Goal: Find specific page/section: Find specific page/section

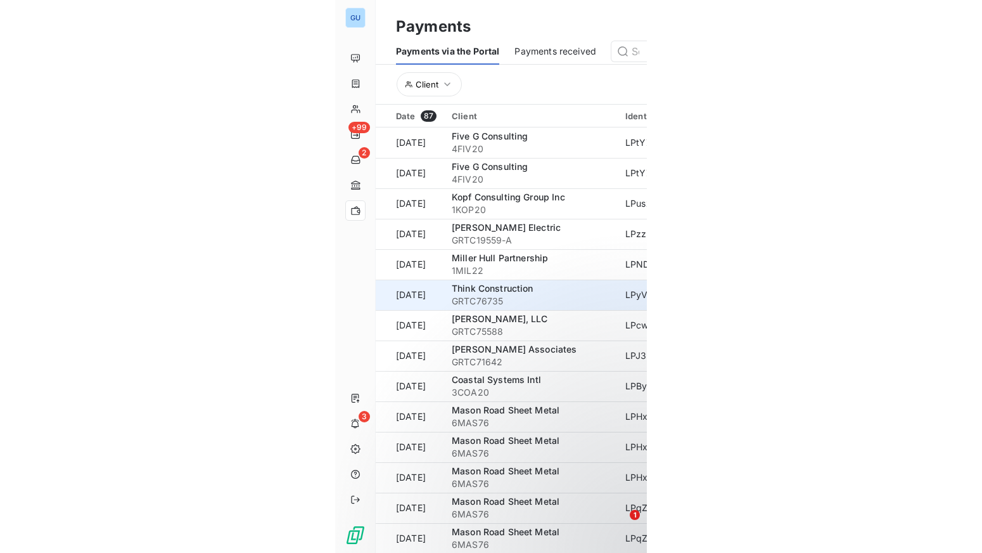
scroll to position [127, 0]
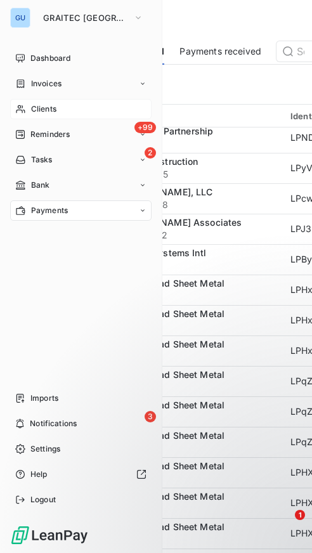
click at [48, 103] on div "Clients" at bounding box center [80, 109] width 141 height 20
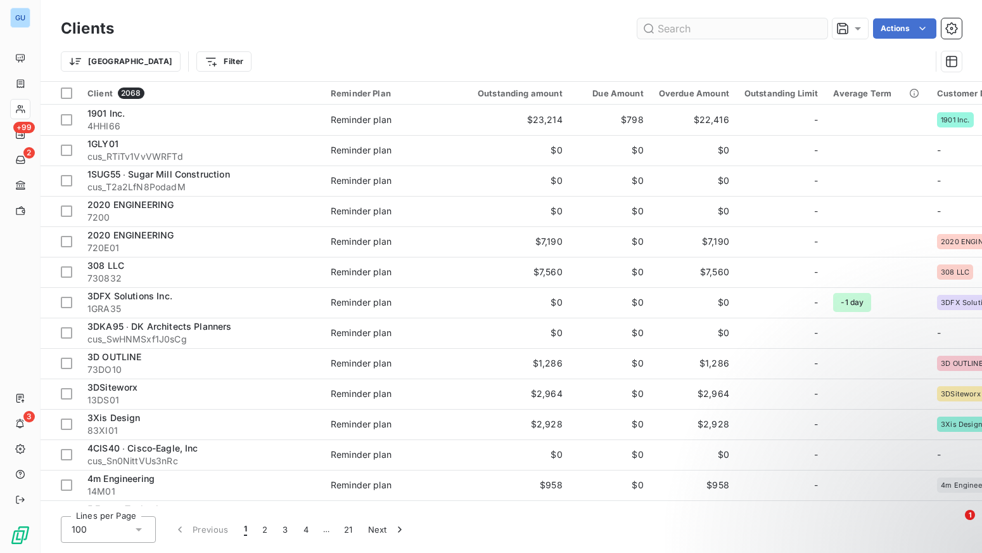
click at [311, 29] on input "text" at bounding box center [732, 28] width 190 height 20
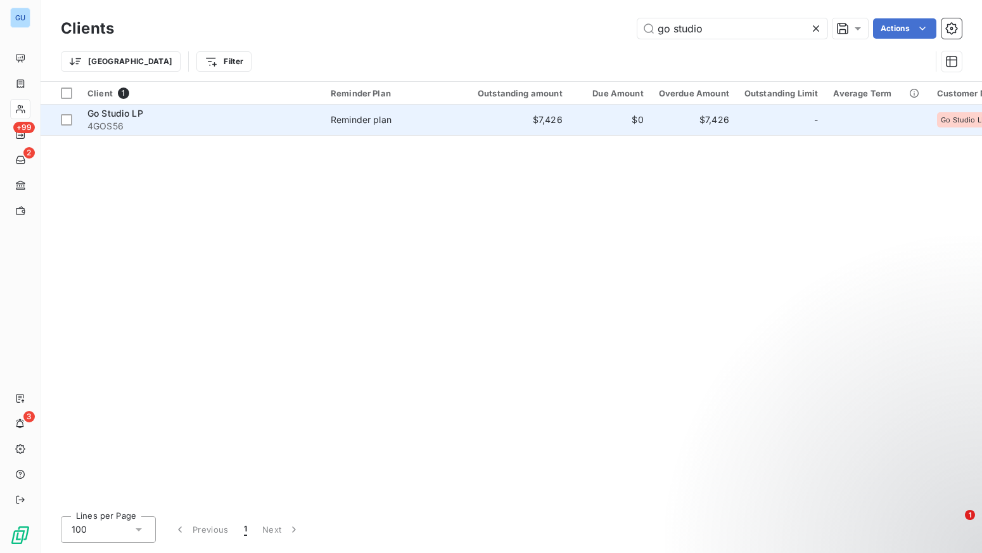
type input "go studio"
click at [165, 117] on div "Go Studio LP" at bounding box center [201, 113] width 228 height 13
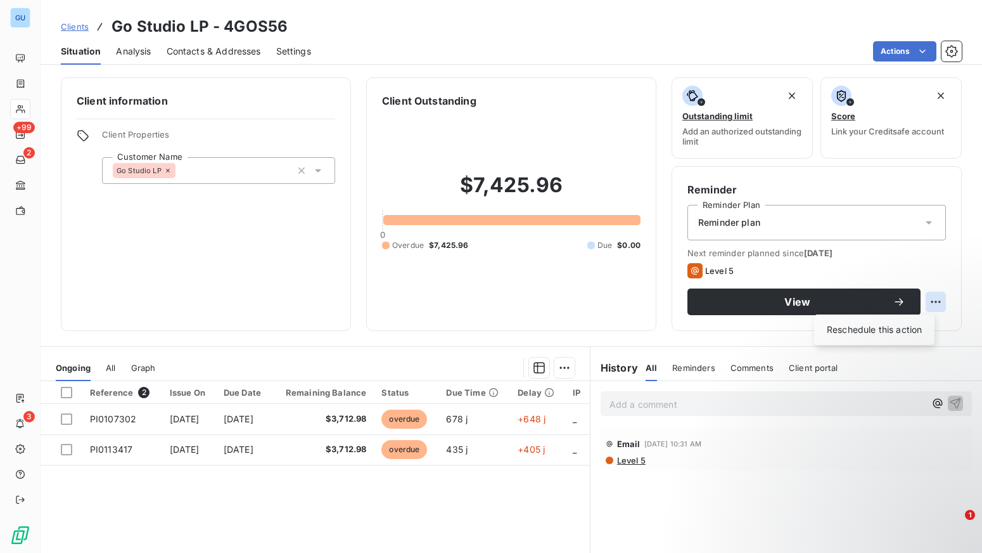
click at [311, 302] on html "GU +99 2 3 Clients Go Studio LP - 4GOS56 Situation Analysis Contacts & Addresse…" at bounding box center [491, 276] width 982 height 553
click at [311, 295] on html "GU +99 2 3 Clients Go Studio LP - 4GOS56 Situation Analysis Contacts & Addresse…" at bounding box center [491, 276] width 982 height 553
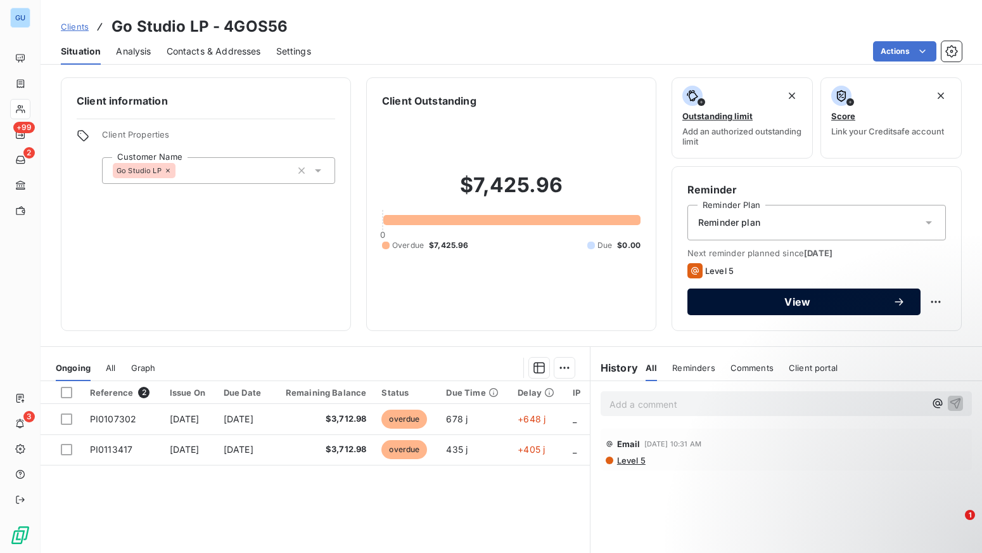
click at [311, 300] on span "View" at bounding box center [798, 302] width 190 height 10
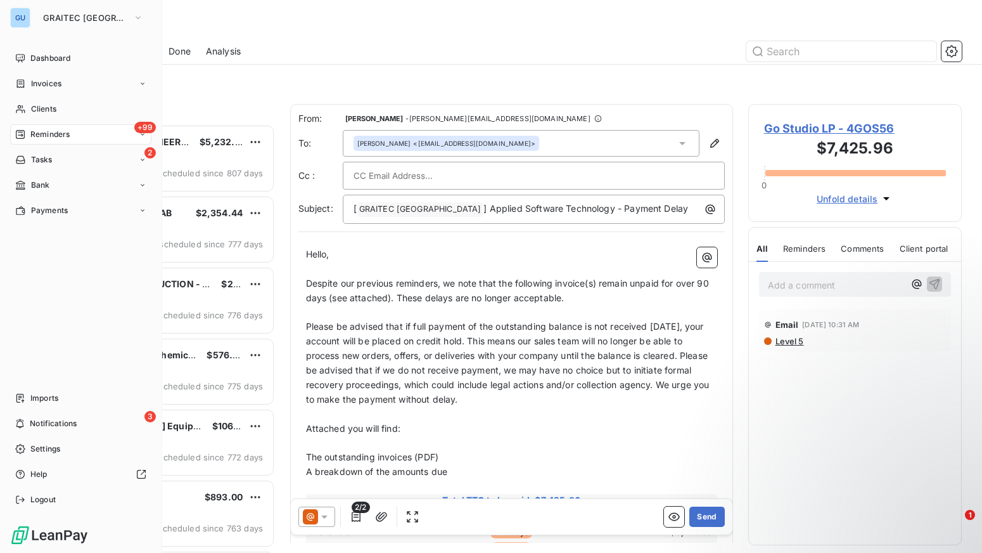
click at [47, 131] on span "Reminders" at bounding box center [49, 134] width 39 height 11
click at [56, 211] on div "Done" at bounding box center [88, 210] width 126 height 20
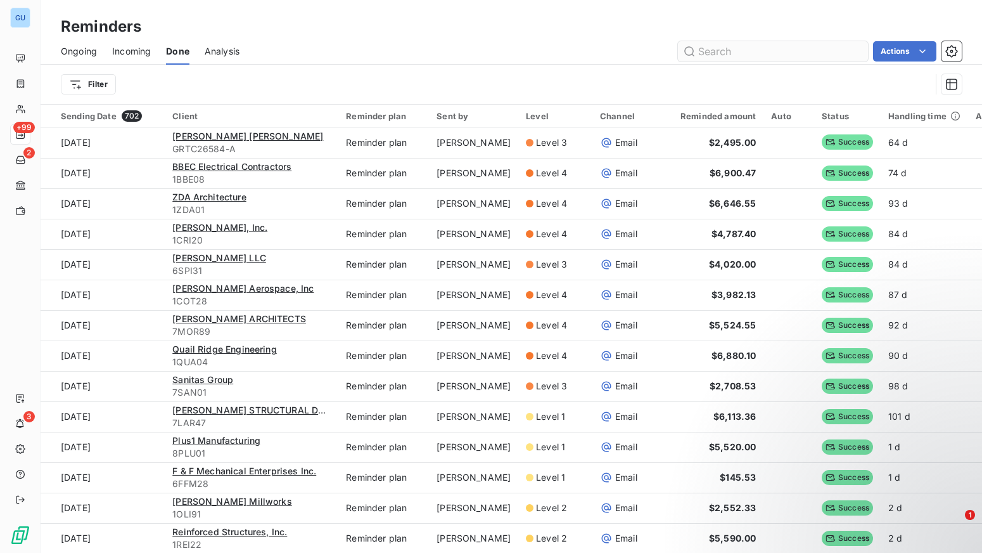
click at [311, 52] on input "text" at bounding box center [773, 51] width 190 height 20
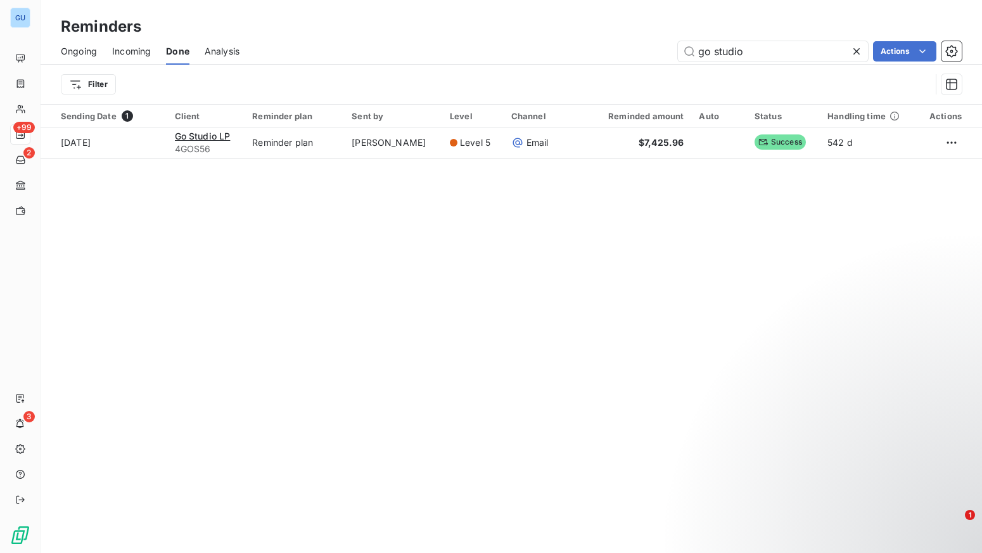
type input "go studio"
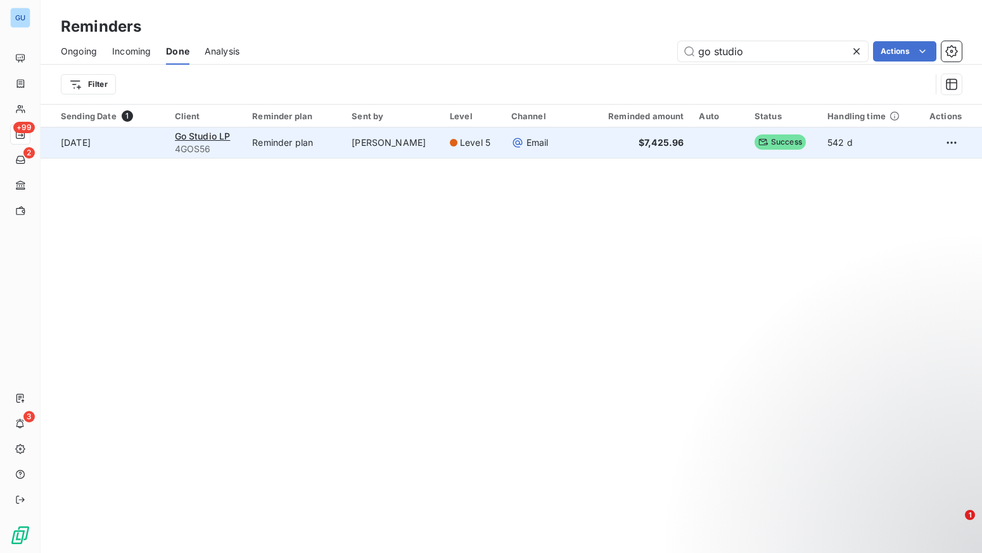
click at [311, 147] on td "Reminder plan" at bounding box center [294, 142] width 99 height 30
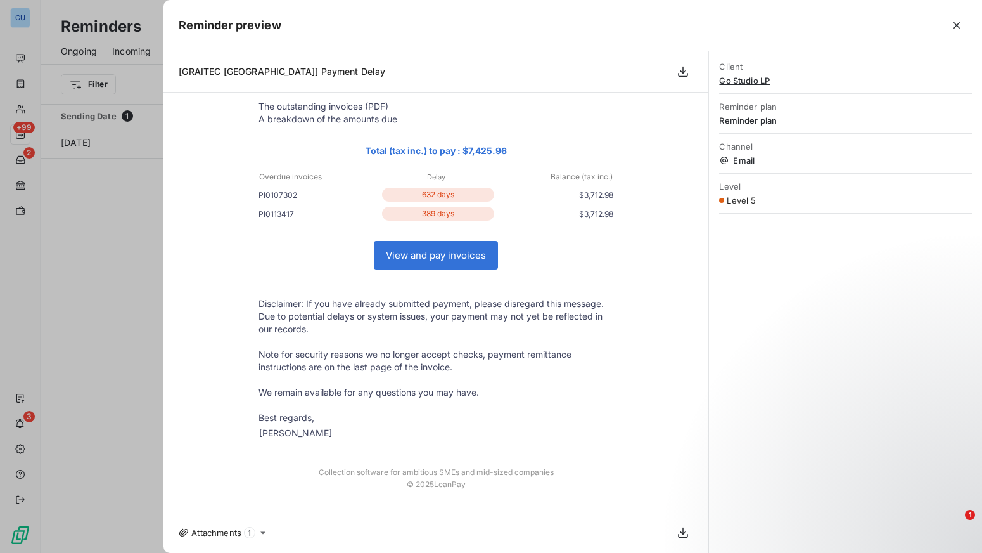
scroll to position [271, 0]
click at [311, 26] on icon "button" at bounding box center [957, 25] width 13 height 13
